Goal: Task Accomplishment & Management: Manage account settings

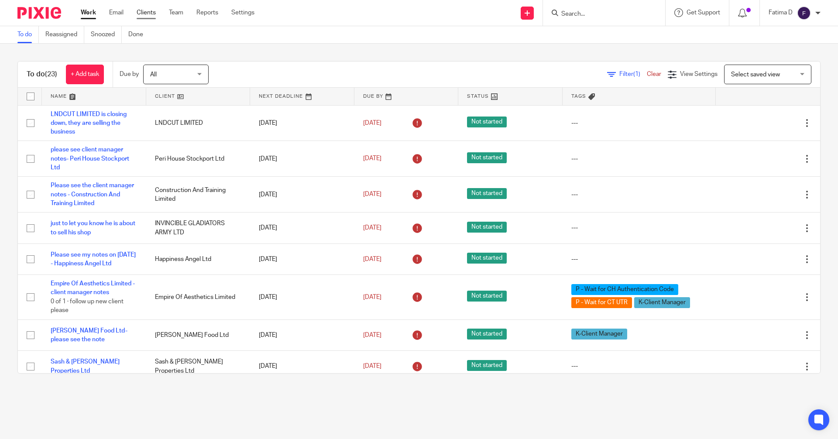
click at [146, 10] on link "Clients" at bounding box center [146, 12] width 19 height 9
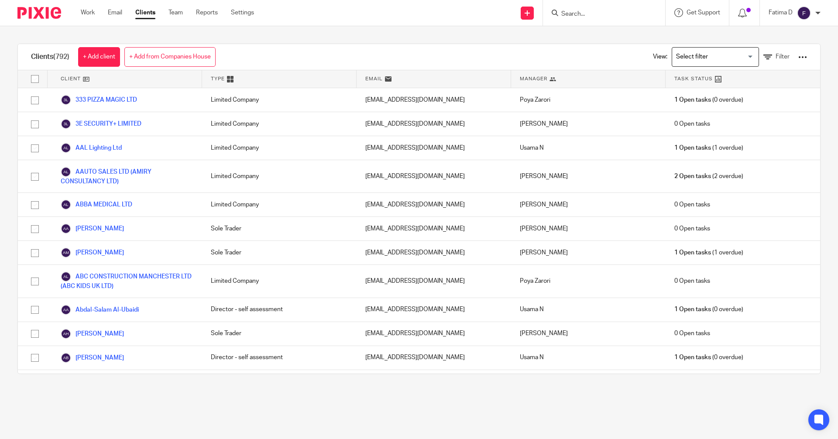
click at [31, 79] on input "checkbox" at bounding box center [35, 79] width 17 height 17
checkbox input "true"
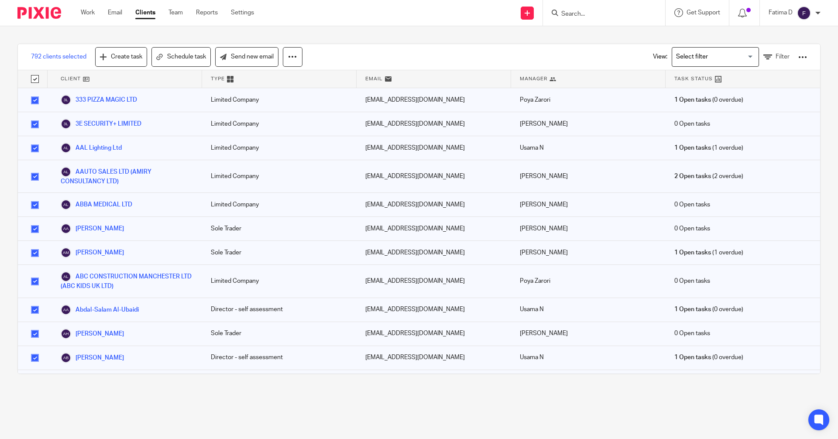
checkbox input "true"
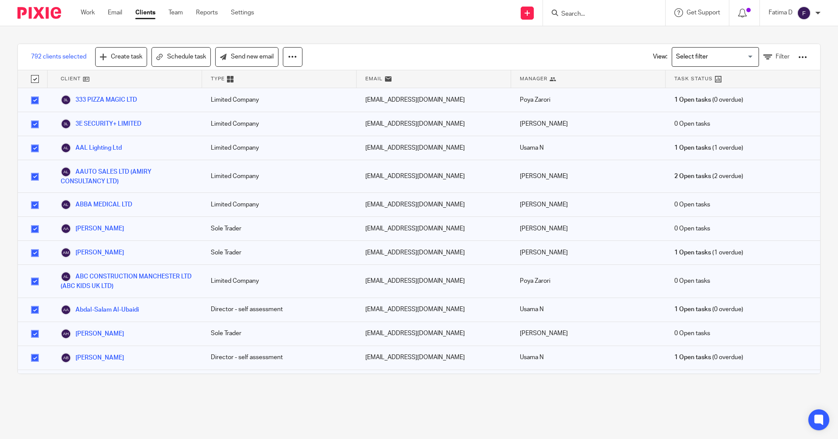
checkbox input "true"
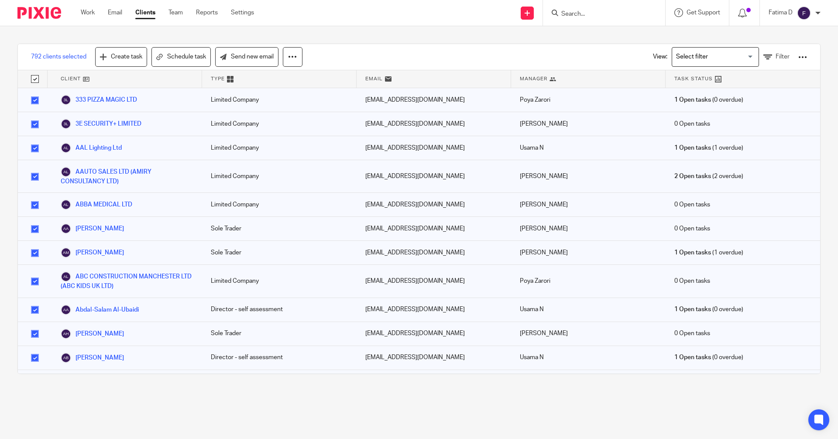
checkbox input "true"
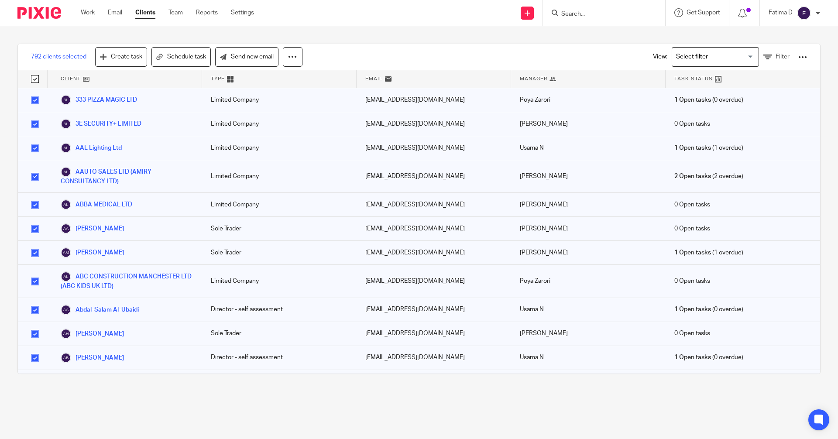
checkbox input "true"
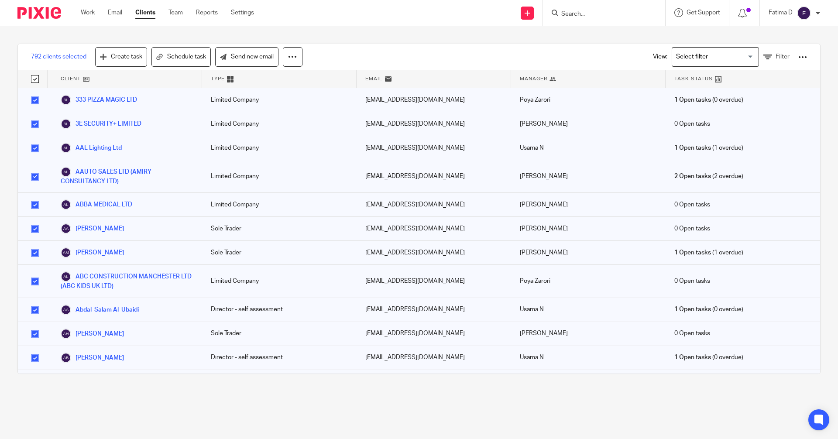
checkbox input "true"
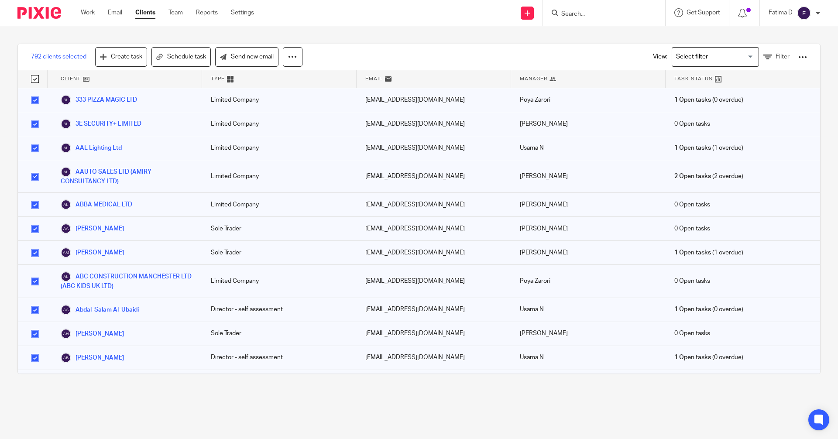
checkbox input "true"
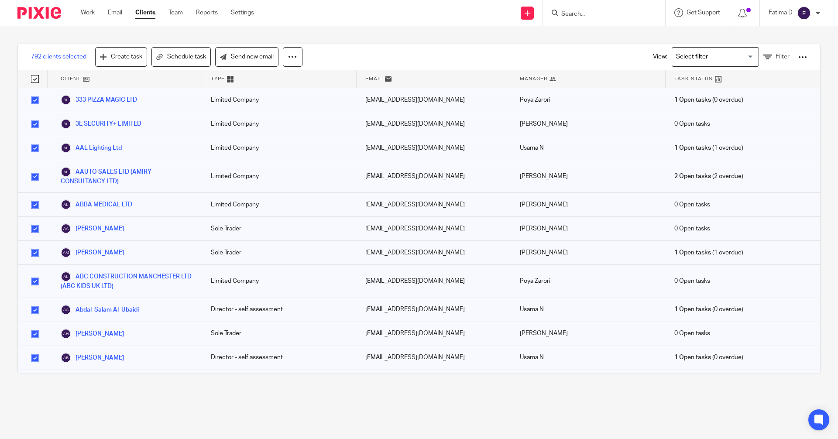
checkbox input "true"
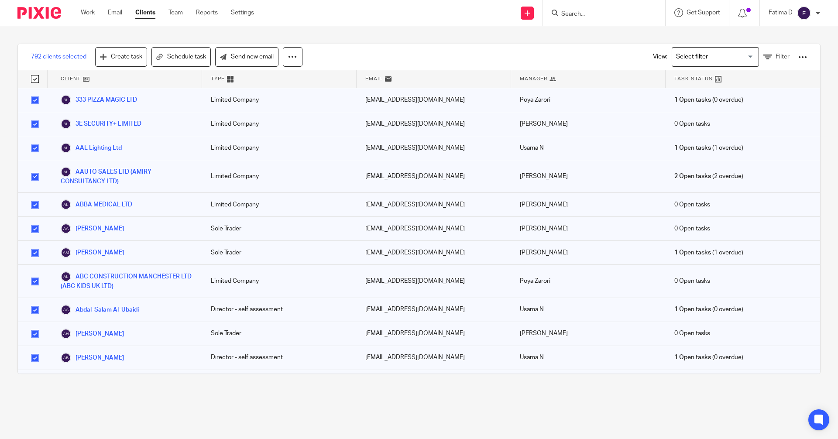
checkbox input "true"
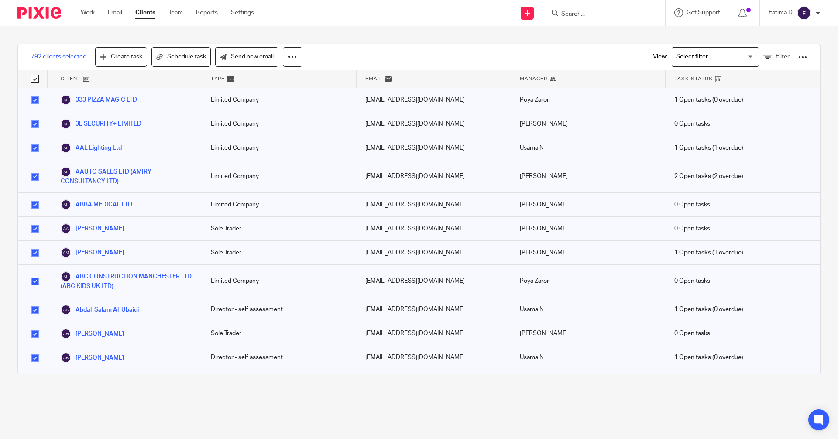
checkbox input "true"
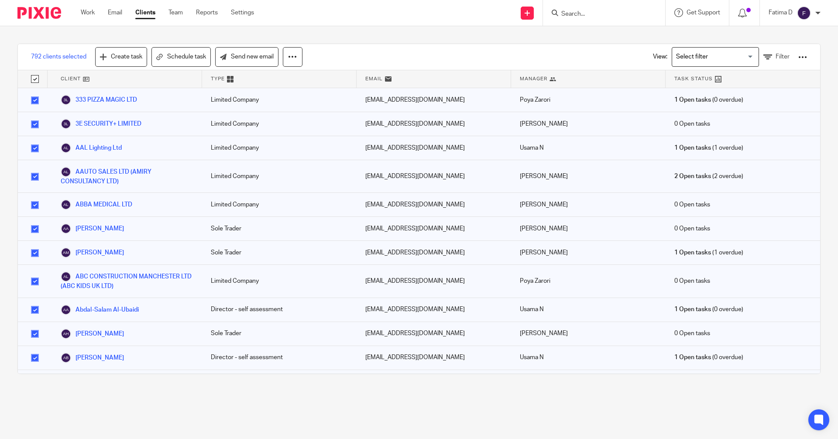
checkbox input "true"
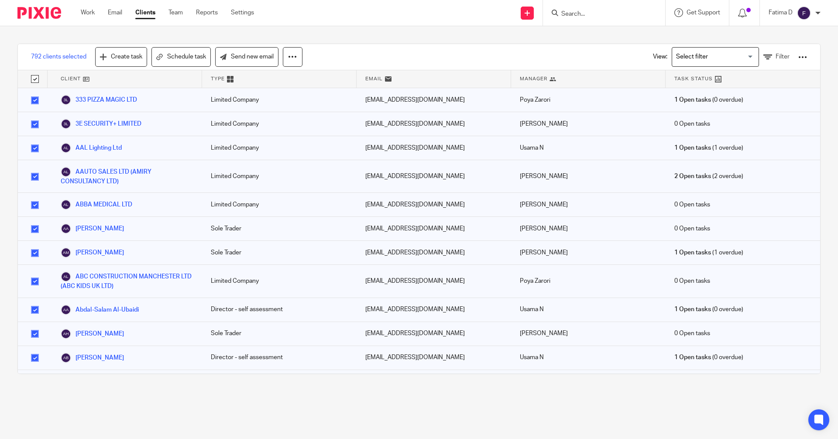
checkbox input "true"
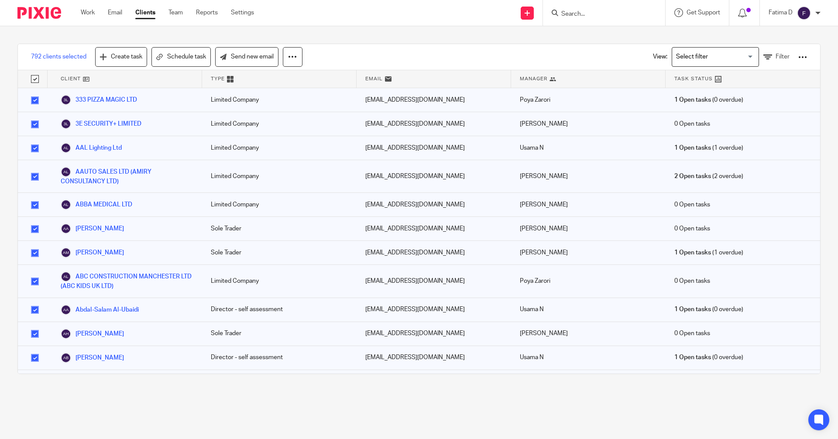
checkbox input "true"
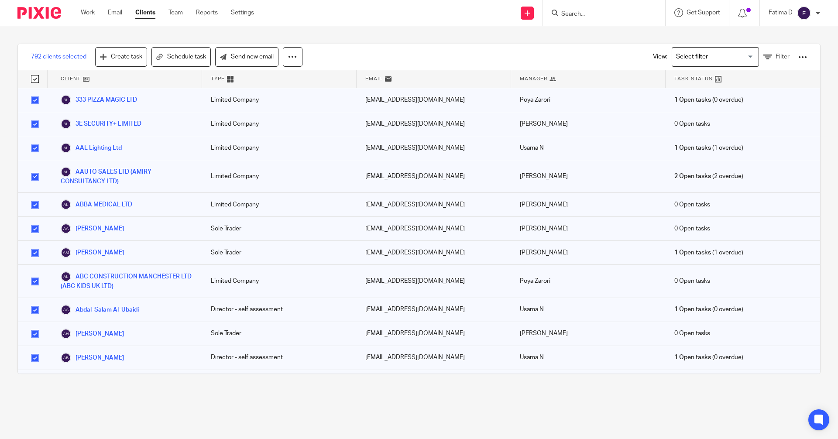
checkbox input "true"
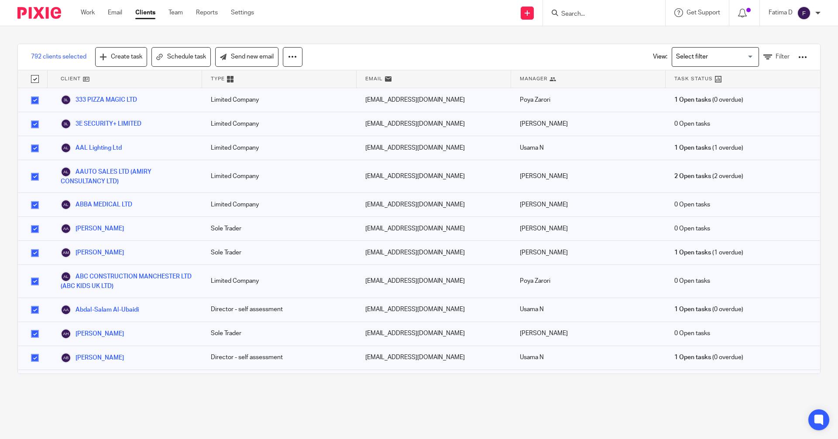
checkbox input "true"
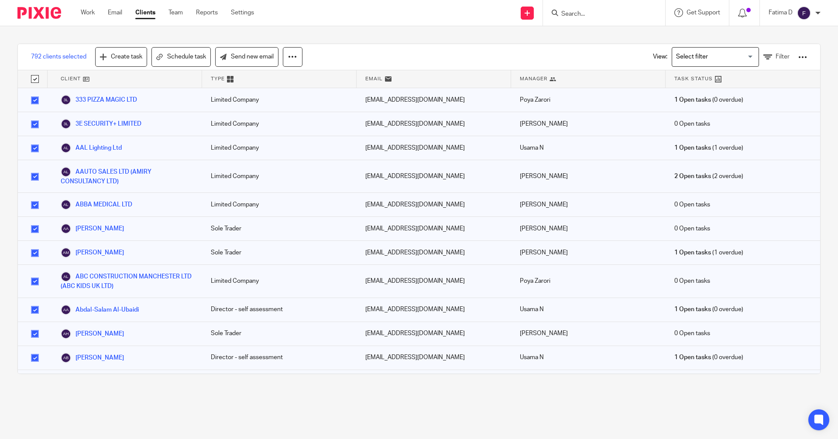
checkbox input "true"
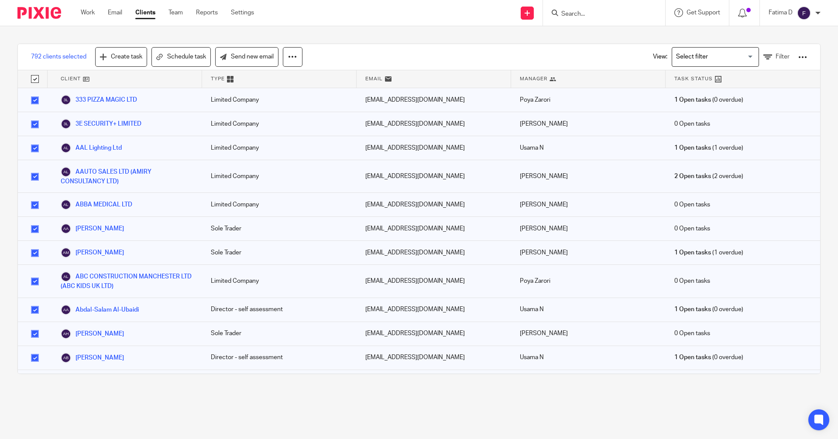
checkbox input "true"
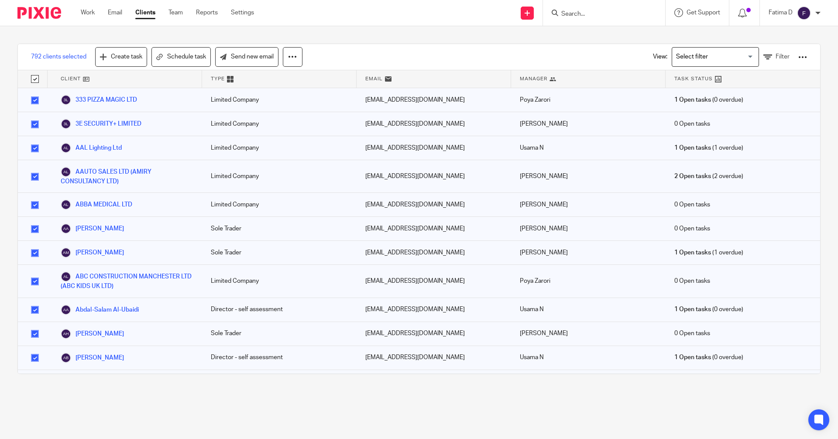
checkbox input "true"
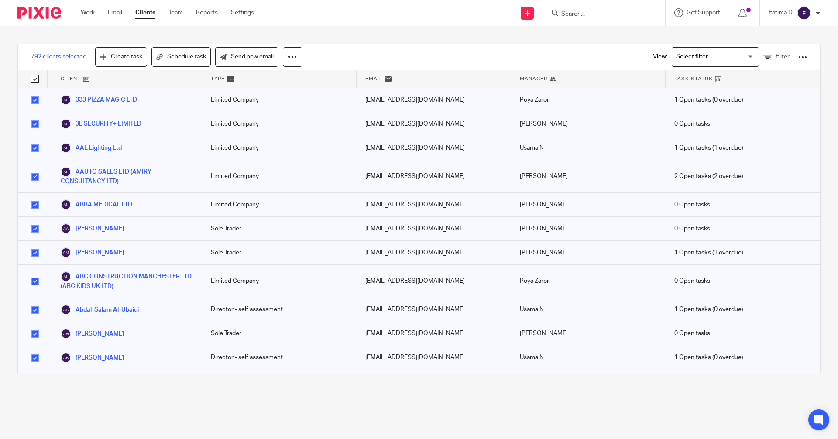
checkbox input "true"
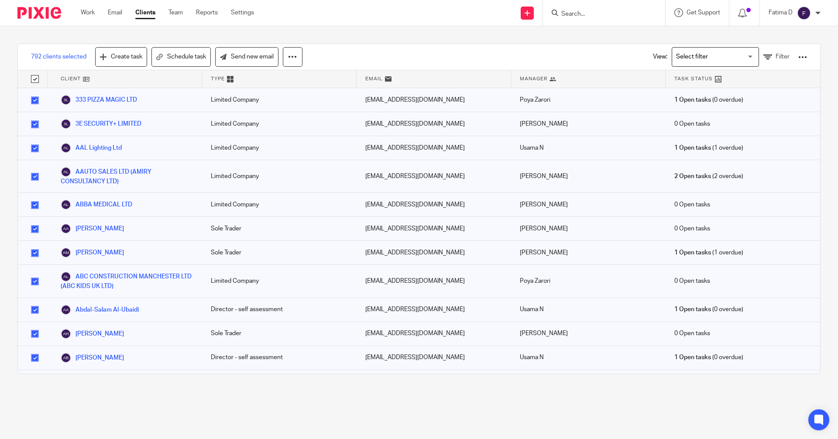
checkbox input "true"
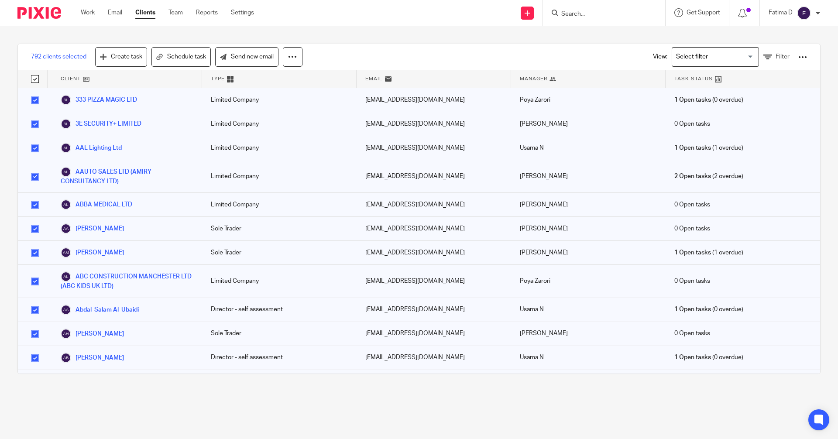
checkbox input "true"
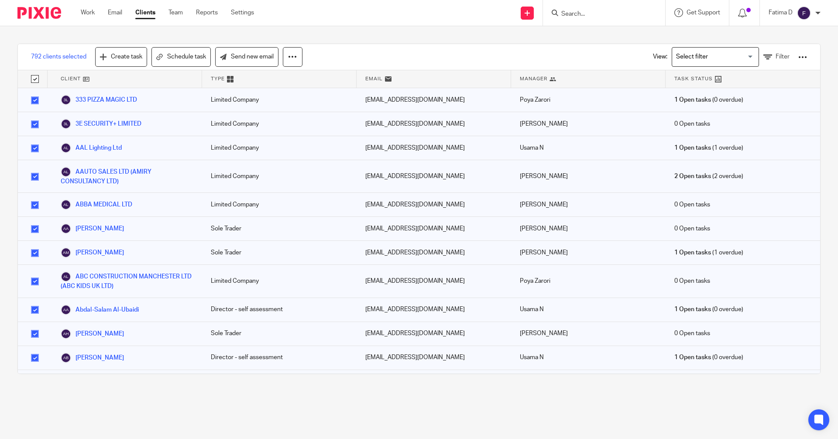
checkbox input "true"
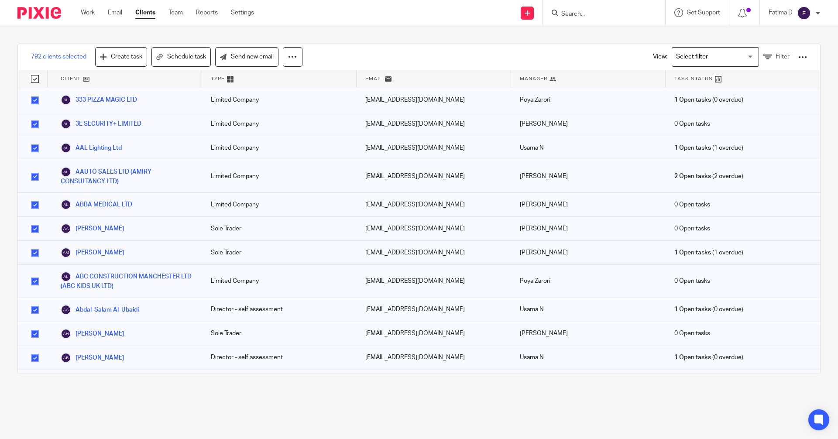
checkbox input "true"
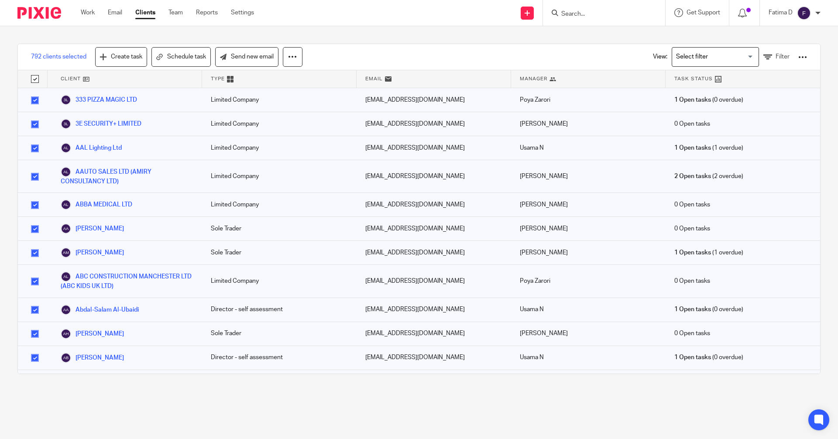
checkbox input "true"
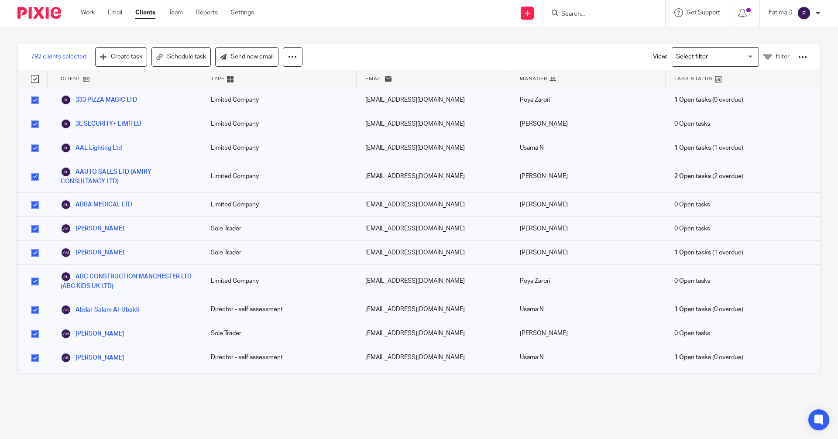
checkbox input "true"
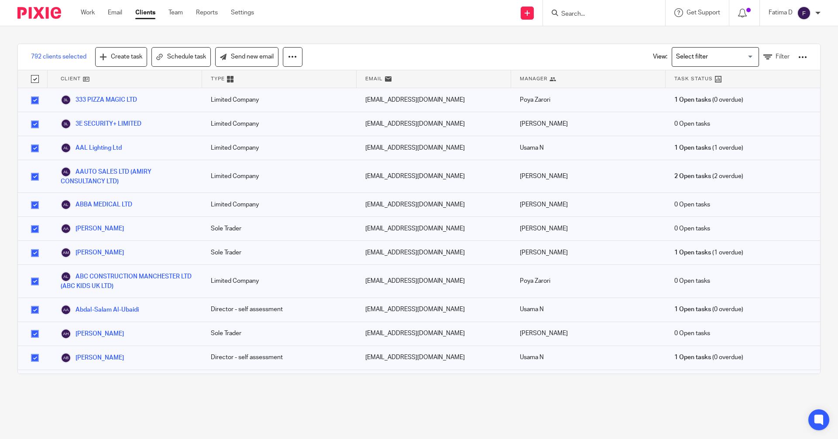
checkbox input "true"
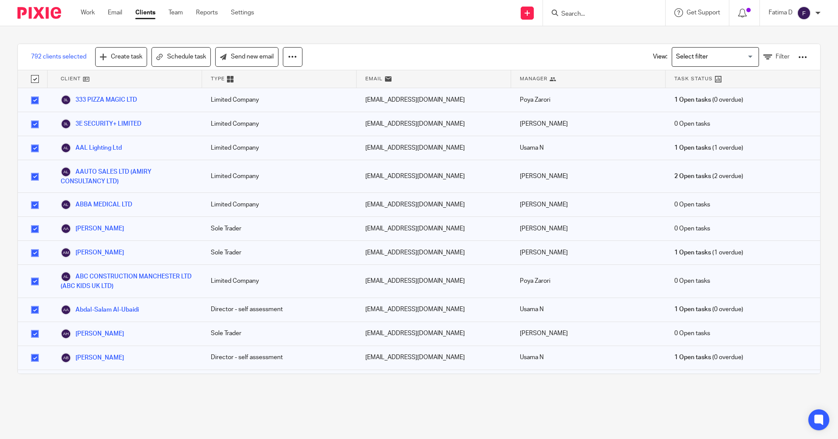
checkbox input "true"
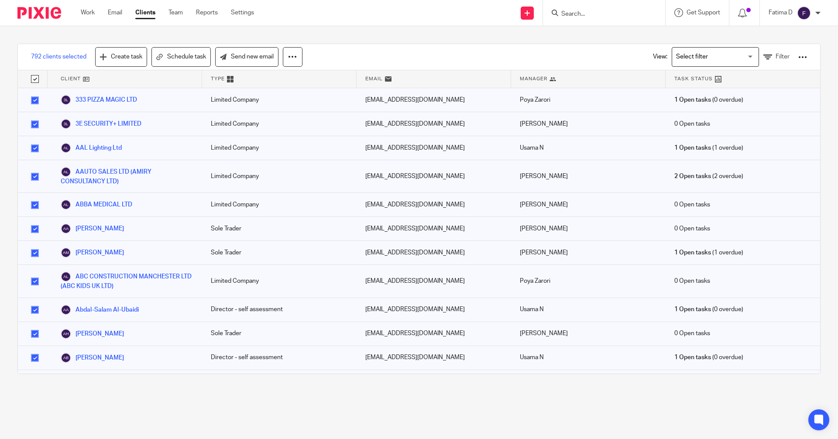
checkbox input "true"
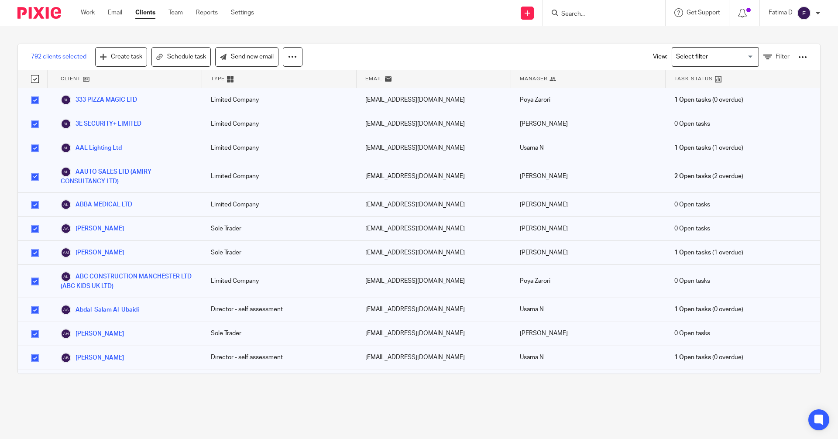
checkbox input "true"
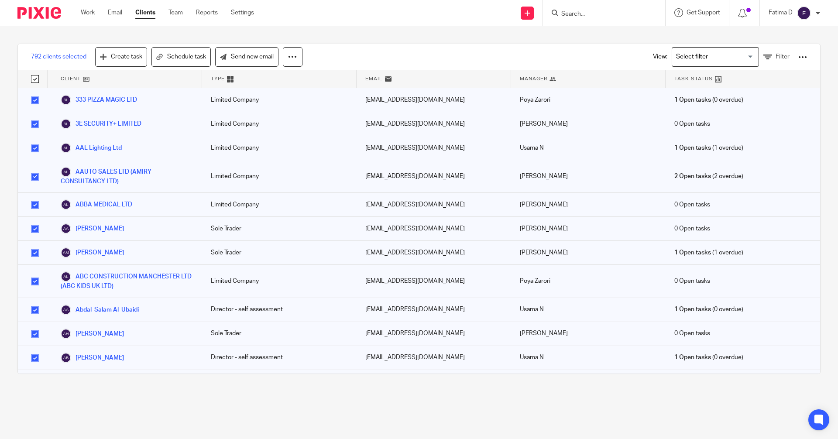
checkbox input "true"
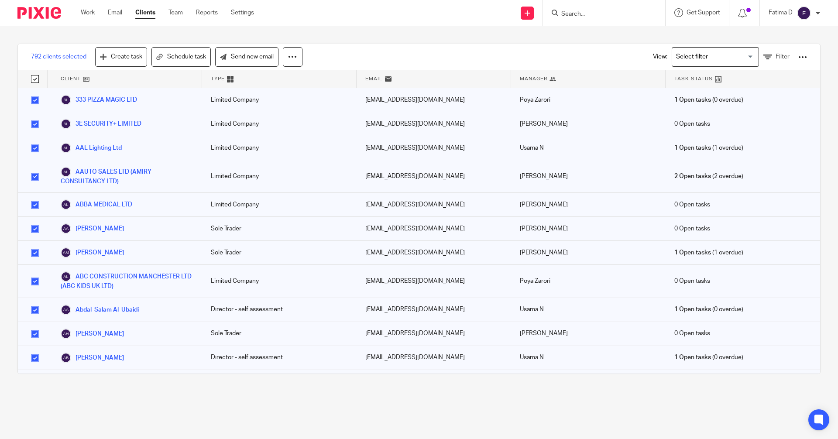
checkbox input "true"
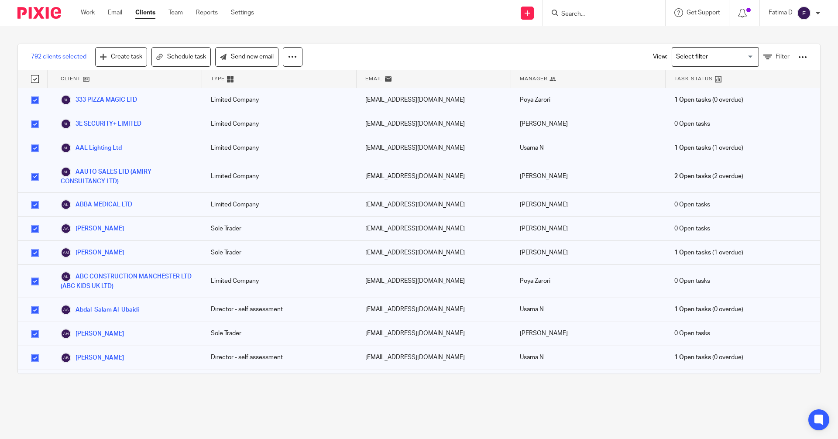
checkbox input "true"
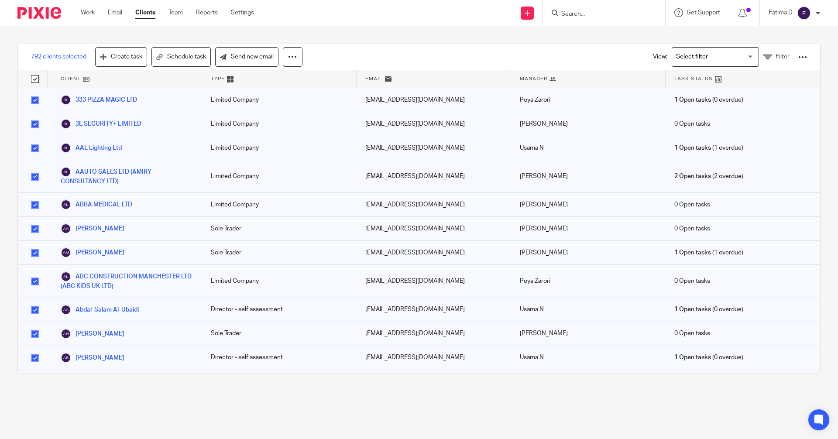
checkbox input "true"
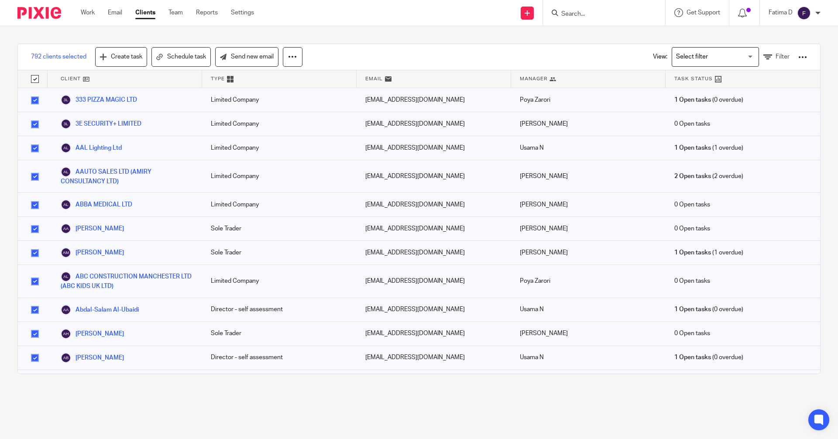
checkbox input "true"
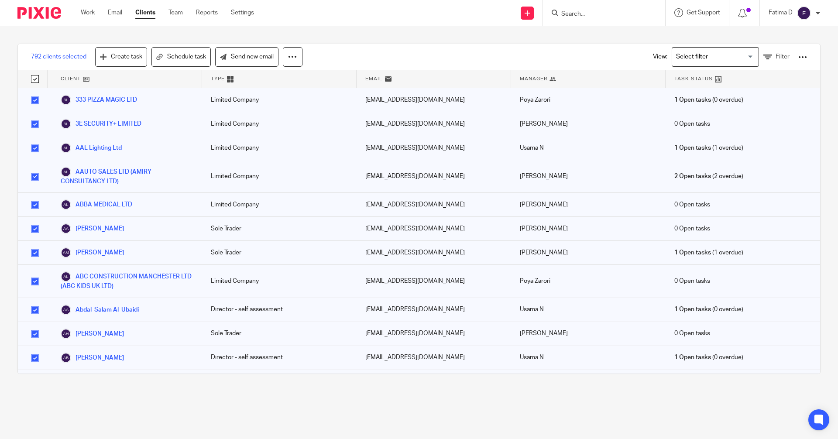
checkbox input "true"
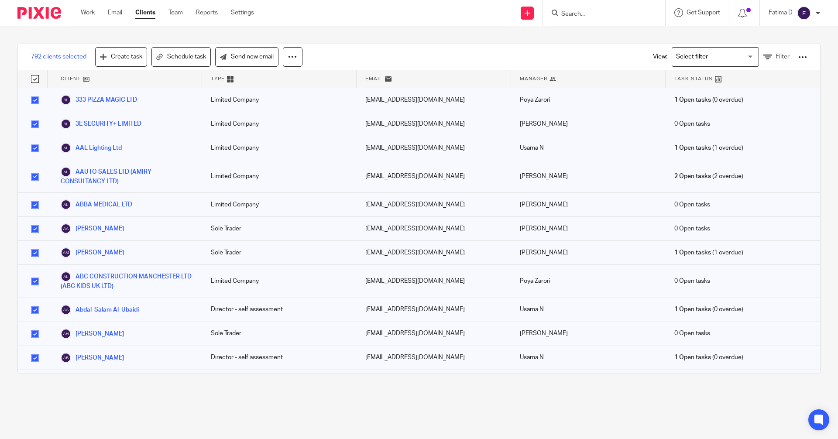
checkbox input "true"
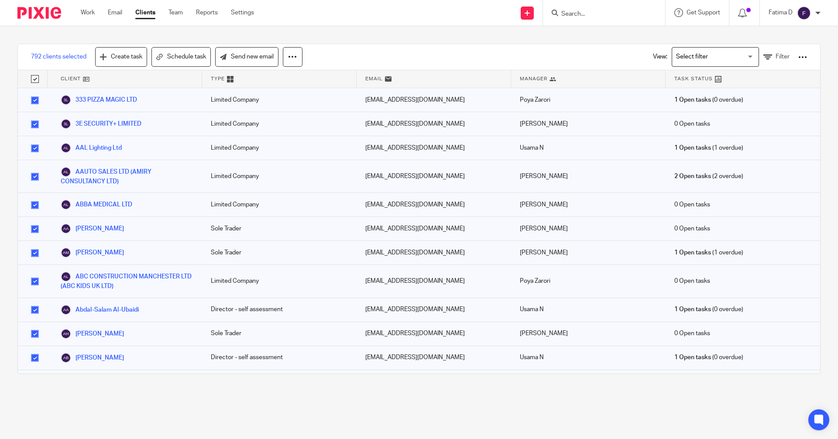
checkbox input "true"
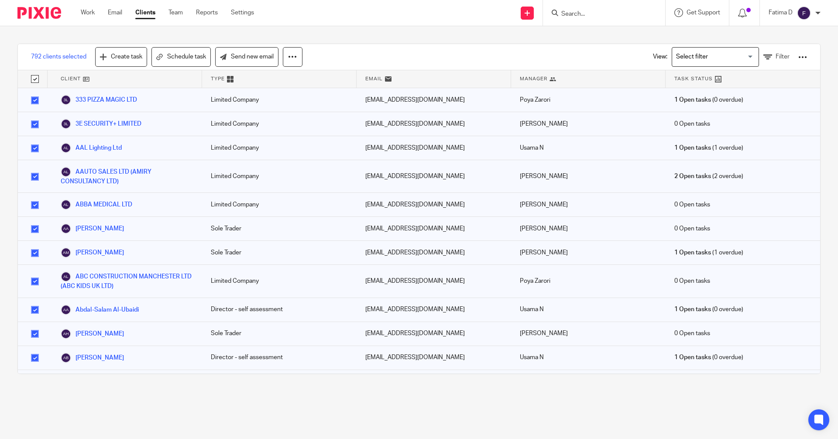
checkbox input "true"
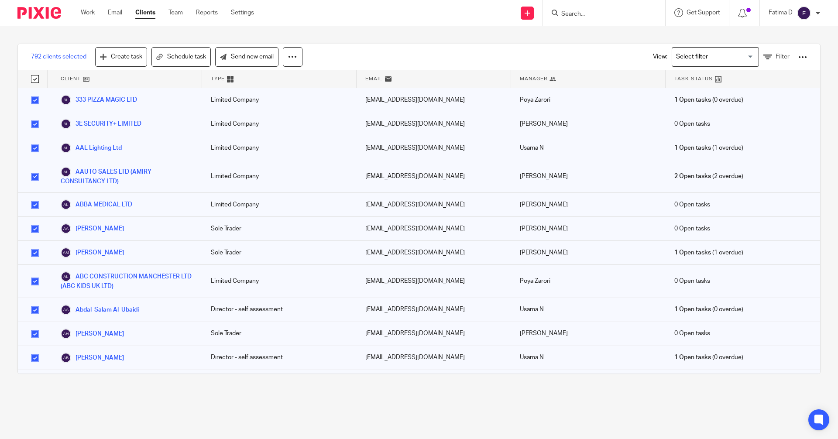
checkbox input "true"
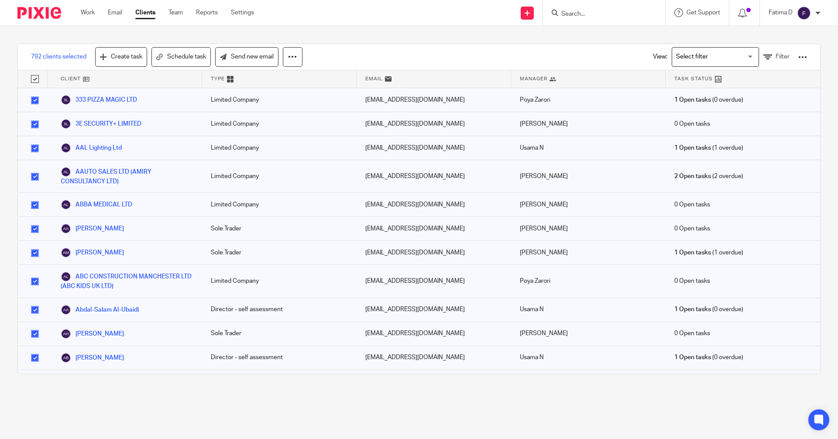
checkbox input "true"
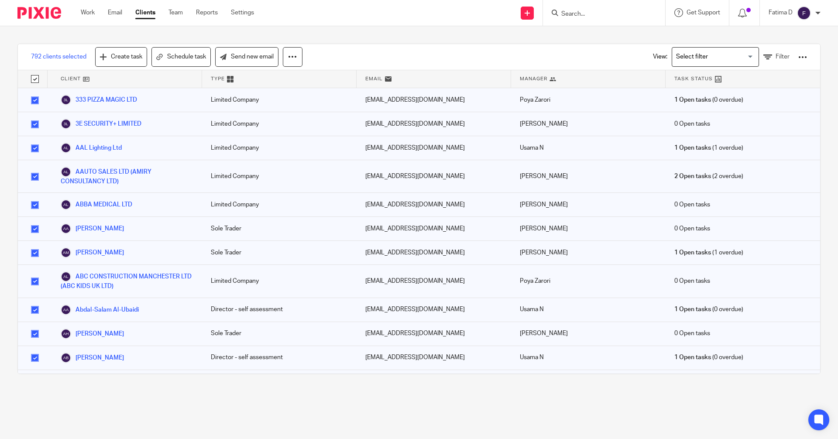
checkbox input "true"
click at [798, 58] on div at bounding box center [802, 57] width 9 height 9
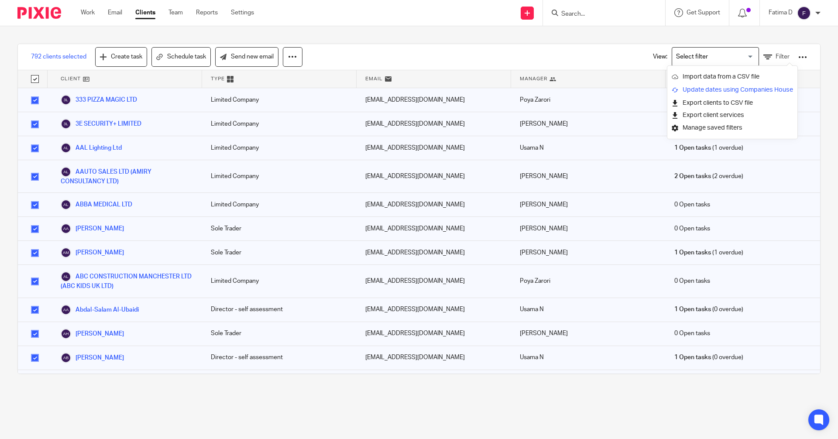
click at [702, 87] on link "Update dates using Companies House" at bounding box center [731, 89] width 121 height 13
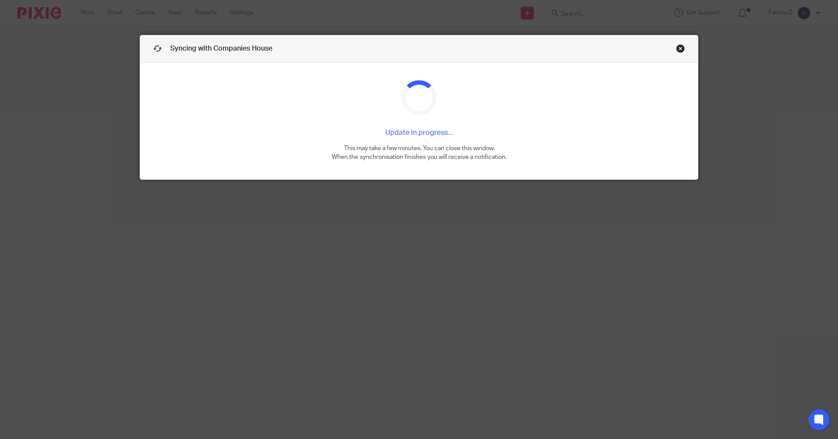
click at [609, 286] on div "Syncing with Companies House Update in progress... This may take a few minutes.…" at bounding box center [419, 219] width 838 height 439
click at [679, 48] on link "Close this dialog window" at bounding box center [680, 50] width 9 height 12
click at [677, 48] on link "Close this dialog window" at bounding box center [680, 50] width 9 height 12
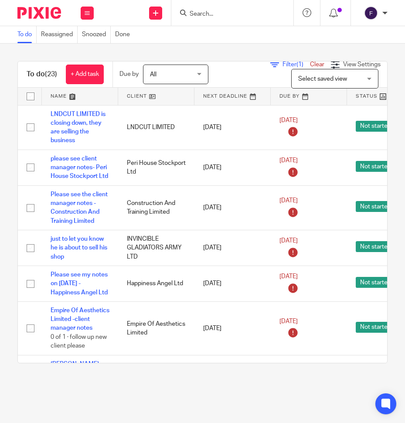
click at [209, 13] on input "Search" at bounding box center [228, 14] width 79 height 8
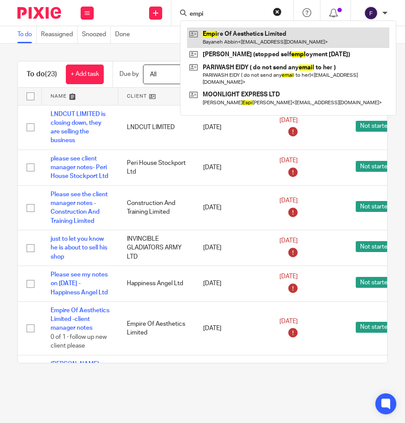
type input "empi"
click at [242, 31] on link at bounding box center [288, 37] width 202 height 20
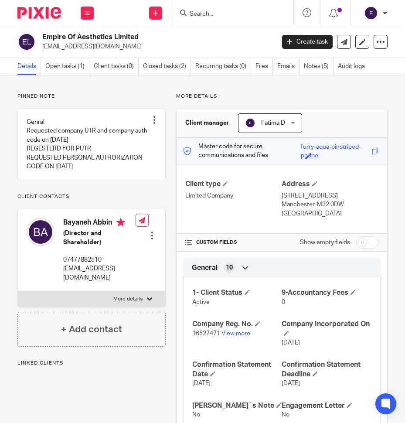
drag, startPoint x: 368, startPoint y: 252, endPoint x: 344, endPoint y: 310, distance: 63.0
click at [368, 249] on input "checkbox" at bounding box center [367, 242] width 22 height 12
checkbox input "true"
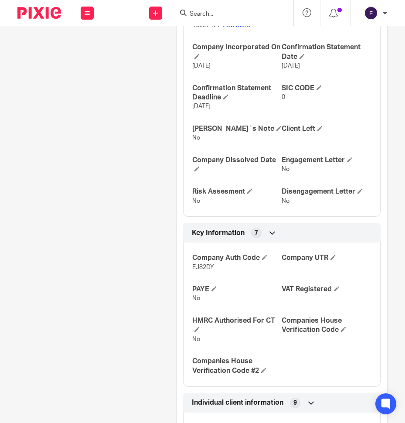
scroll to position [436, 0]
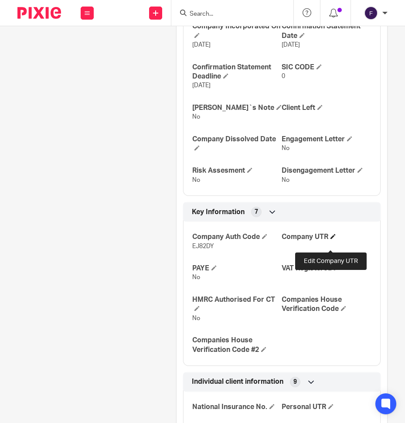
click at [332, 239] on span at bounding box center [333, 236] width 5 height 5
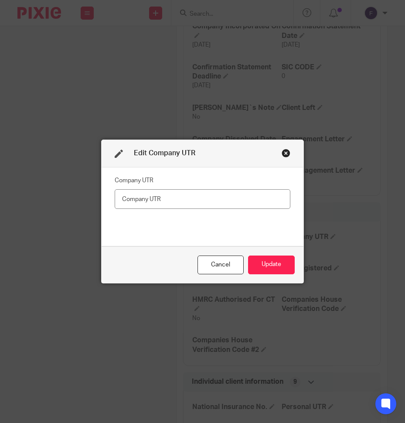
click at [127, 198] on input "text" at bounding box center [203, 199] width 176 height 20
type input "623 1584827853"
click at [267, 262] on button "Update" at bounding box center [271, 265] width 47 height 19
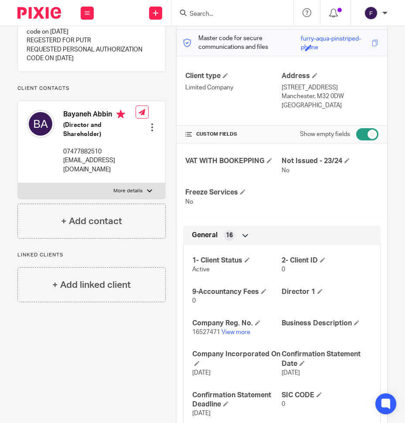
scroll to position [0, 0]
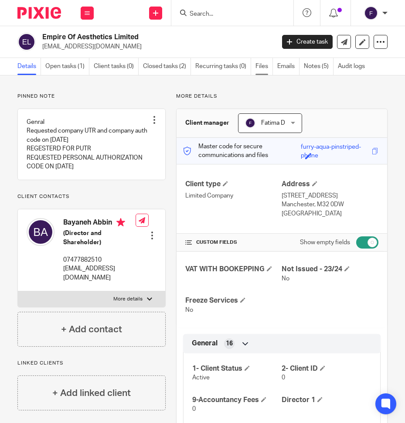
click at [265, 68] on link "Files" at bounding box center [264, 66] width 17 height 17
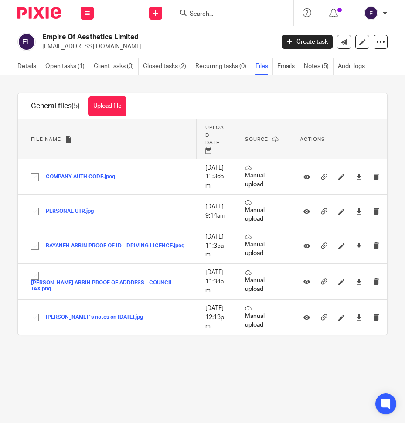
click at [116, 104] on button "Upload file" at bounding box center [108, 106] width 38 height 20
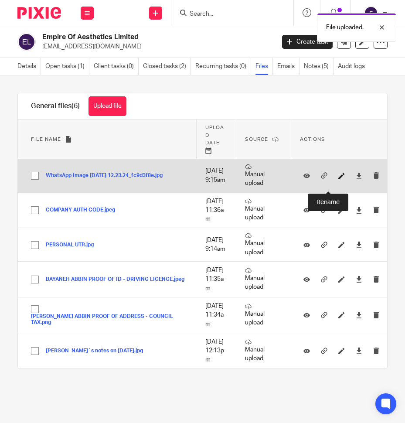
click at [339, 179] on icon at bounding box center [342, 176] width 7 height 7
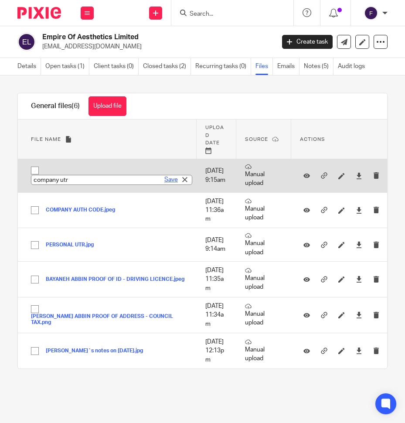
type input "company utr"
click at [165, 184] on link "Save" at bounding box center [171, 179] width 14 height 9
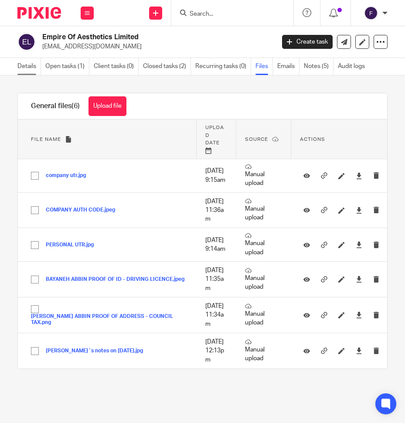
click at [31, 66] on link "Details" at bounding box center [29, 66] width 24 height 17
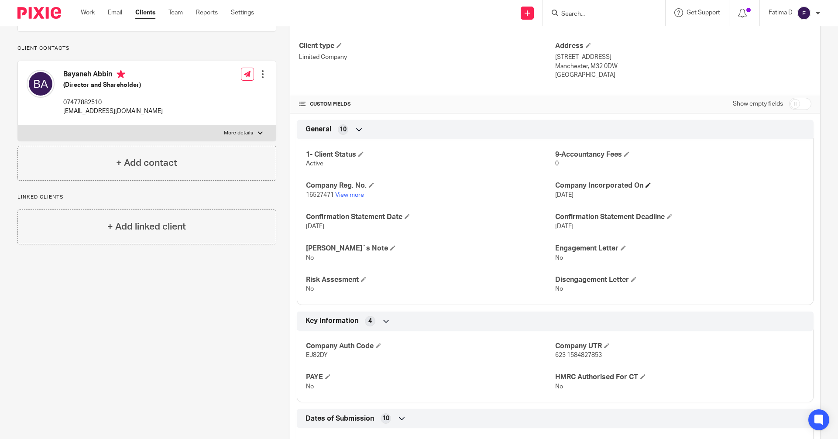
scroll to position [262, 0]
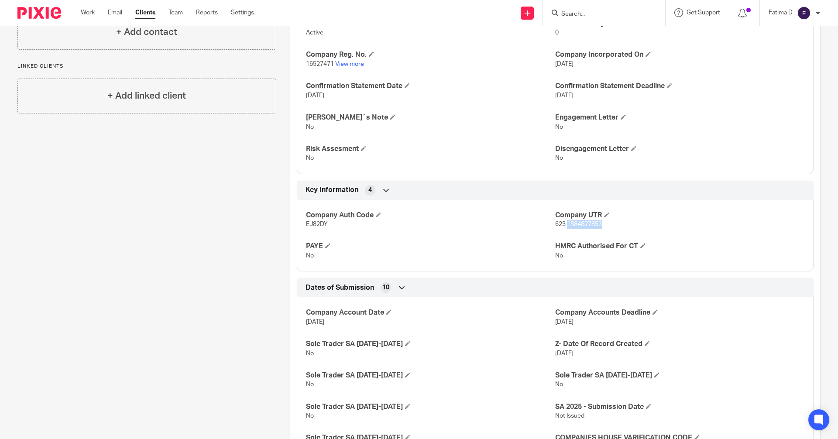
drag, startPoint x: 603, startPoint y: 224, endPoint x: 563, endPoint y: 224, distance: 40.1
click at [405, 224] on p "623 1584827853" at bounding box center [679, 224] width 249 height 9
copy span "1584827853"
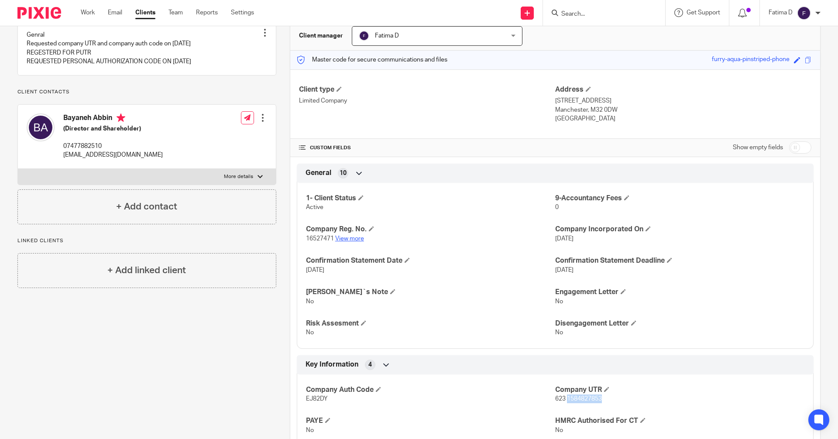
click at [344, 238] on link "View more" at bounding box center [349, 239] width 29 height 6
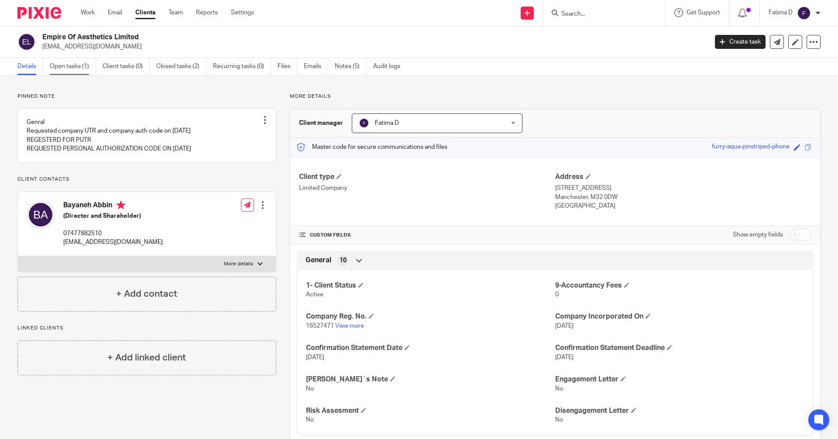
click at [64, 67] on link "Open tasks (1)" at bounding box center [73, 66] width 46 height 17
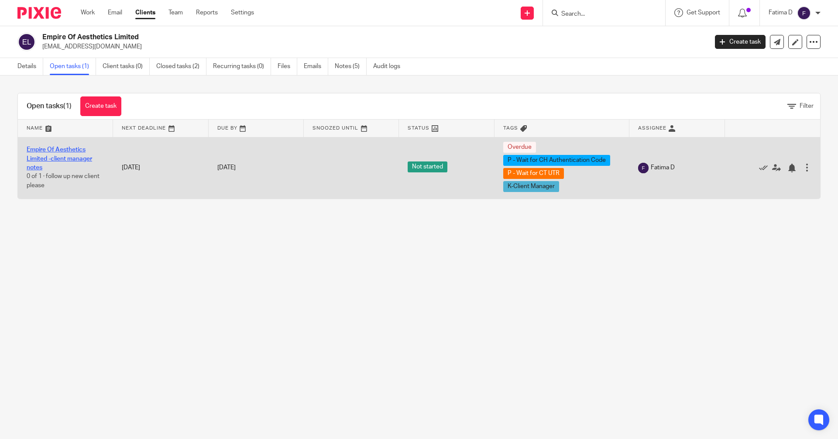
click at [65, 158] on link "Empire Of Aesthetics Limited -client manager notes" at bounding box center [59, 159] width 65 height 24
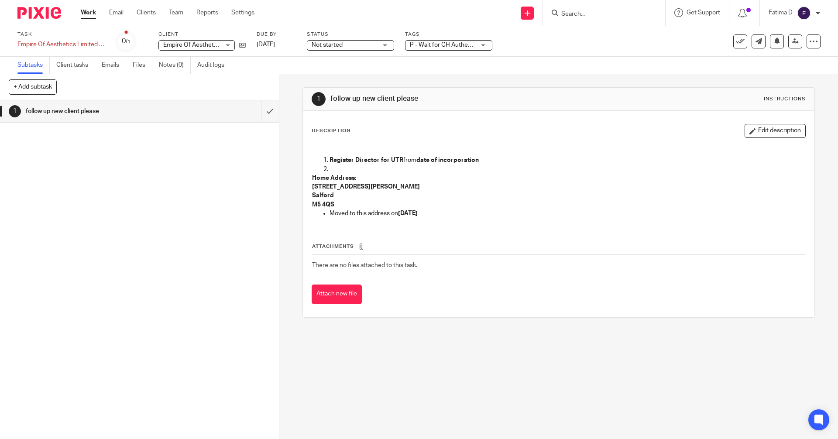
click at [24, 62] on link "Subtasks" at bounding box center [33, 65] width 32 height 17
click at [244, 45] on icon at bounding box center [242, 45] width 7 height 7
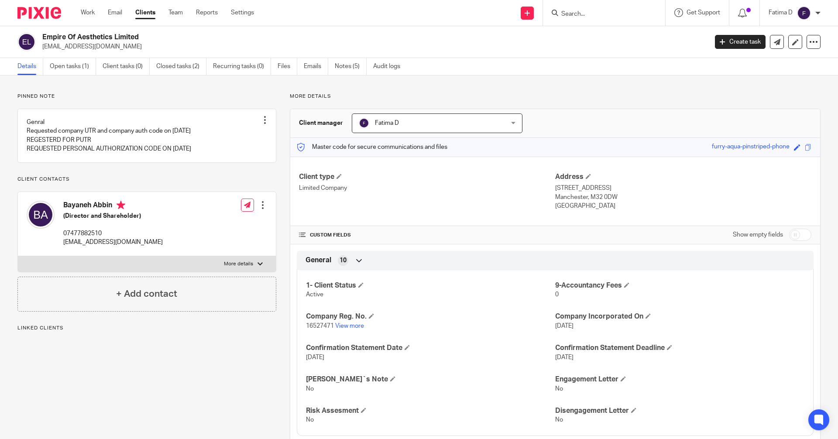
click at [260, 267] on div at bounding box center [259, 263] width 5 height 5
click at [18, 256] on input "More details" at bounding box center [17, 256] width 0 height 0
checkbox input "true"
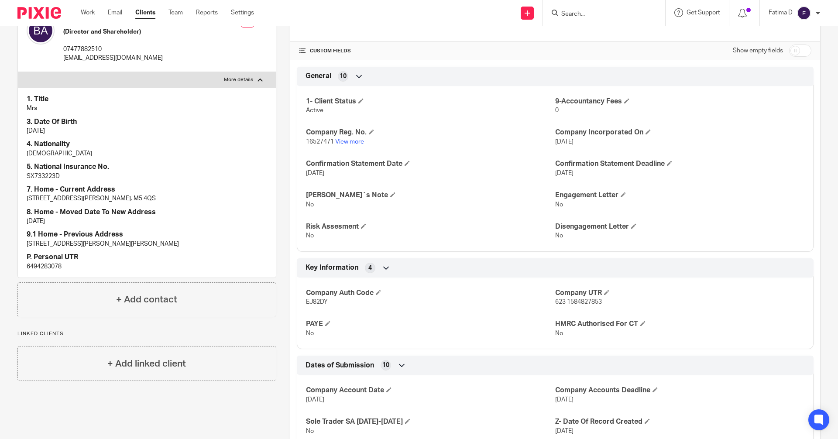
scroll to position [179, 0]
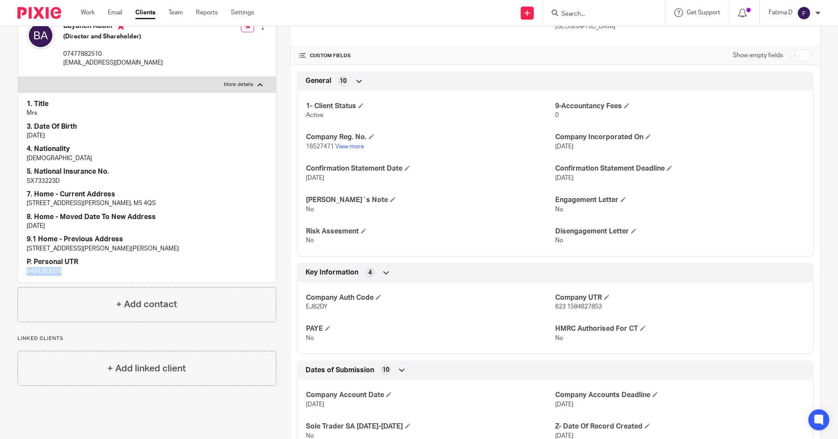
drag, startPoint x: 64, startPoint y: 279, endPoint x: 22, endPoint y: 281, distance: 42.3
click at [22, 281] on div "1. Title Mrs 3. Date Of Birth 26/04/1981 4. Nationality Iranian 5. National Ins…" at bounding box center [147, 187] width 258 height 190
copy p "6494283078"
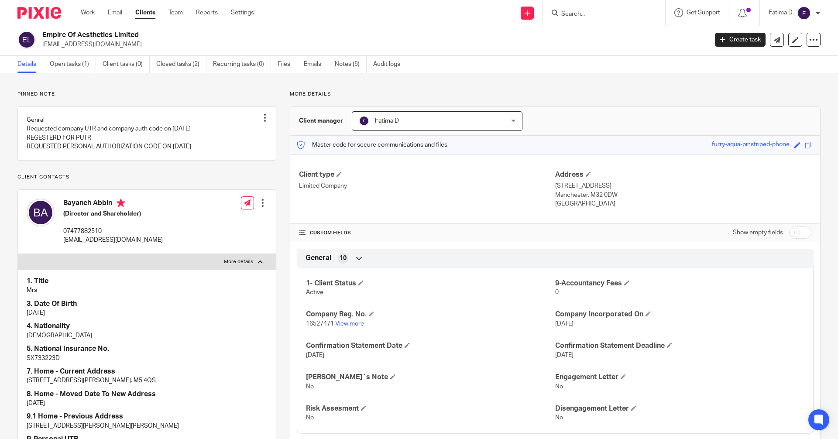
scroll to position [0, 0]
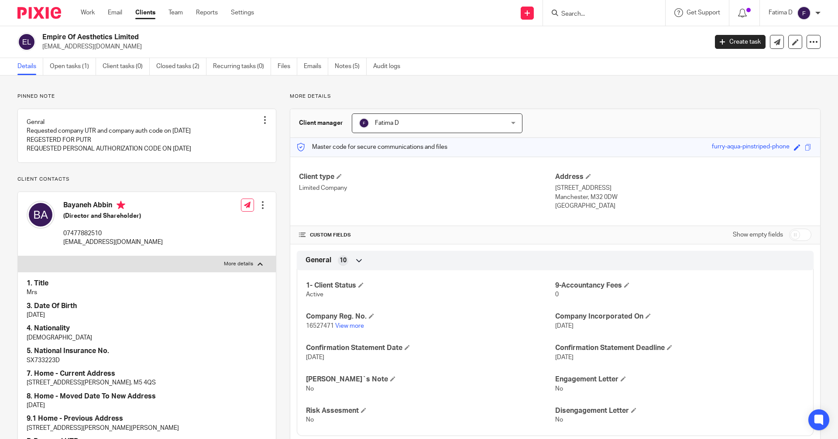
click at [567, 17] on input "Search" at bounding box center [599, 14] width 79 height 8
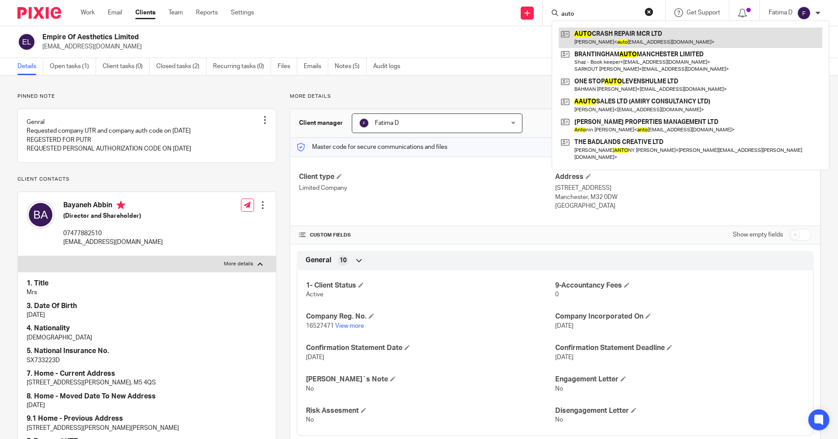
type input "auto"
click at [594, 31] on link at bounding box center [689, 37] width 263 height 20
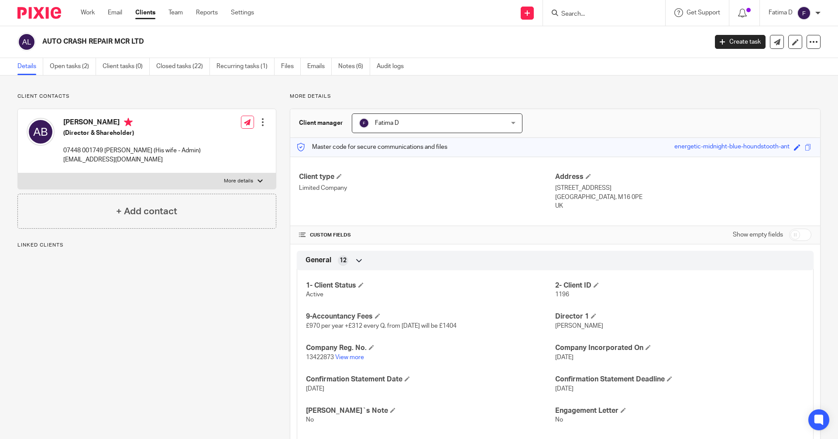
click at [257, 177] on label "More details" at bounding box center [147, 181] width 258 height 16
click at [18, 173] on input "More details" at bounding box center [17, 173] width 0 height 0
checkbox input "true"
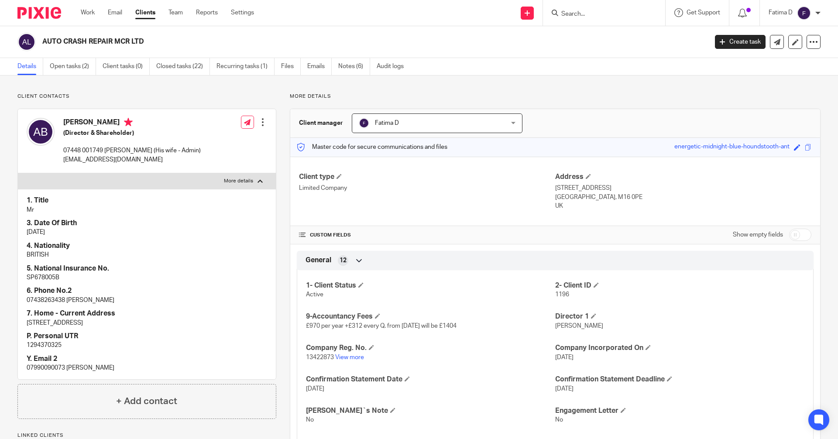
click at [50, 344] on p "1294370325" at bounding box center [147, 345] width 240 height 9
copy p "1294370325"
